Goal: Information Seeking & Learning: Learn about a topic

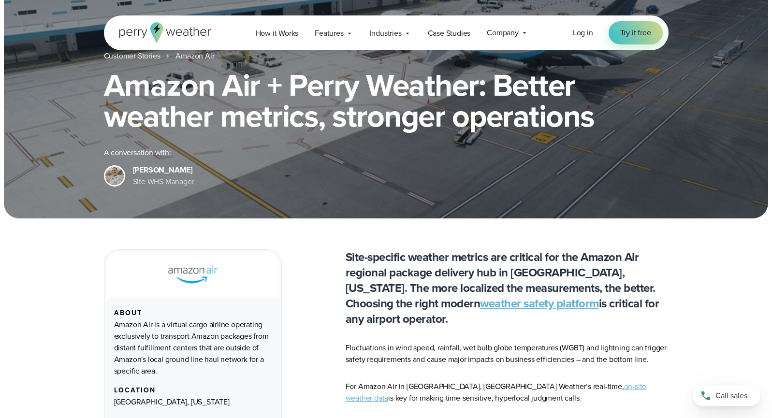
scroll to position [115, 0]
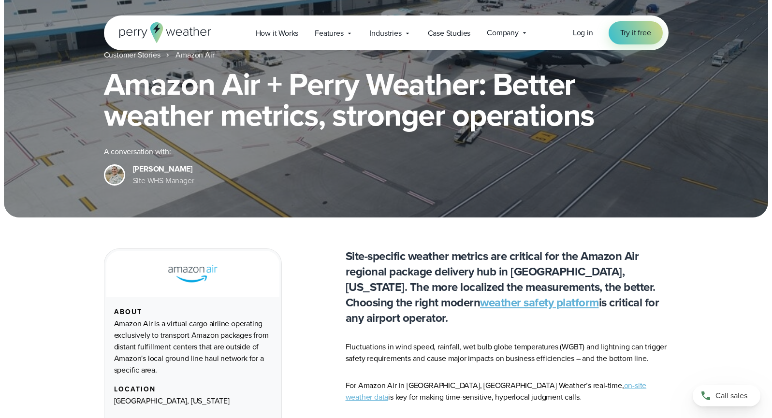
click at [115, 176] on img at bounding box center [114, 175] width 18 height 18
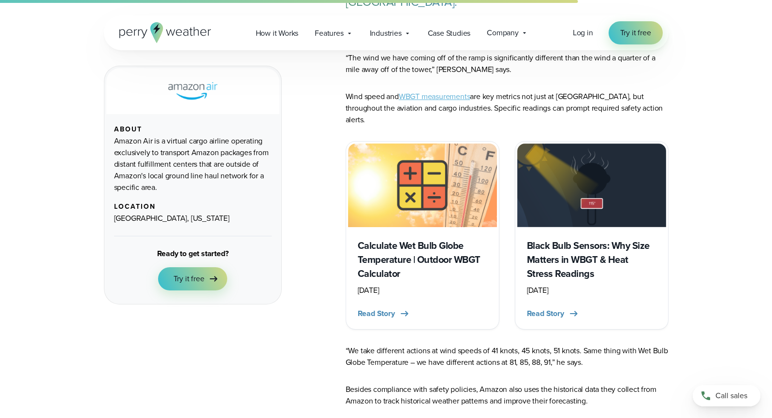
scroll to position [427, 0]
